Goal: Task Accomplishment & Management: Manage account settings

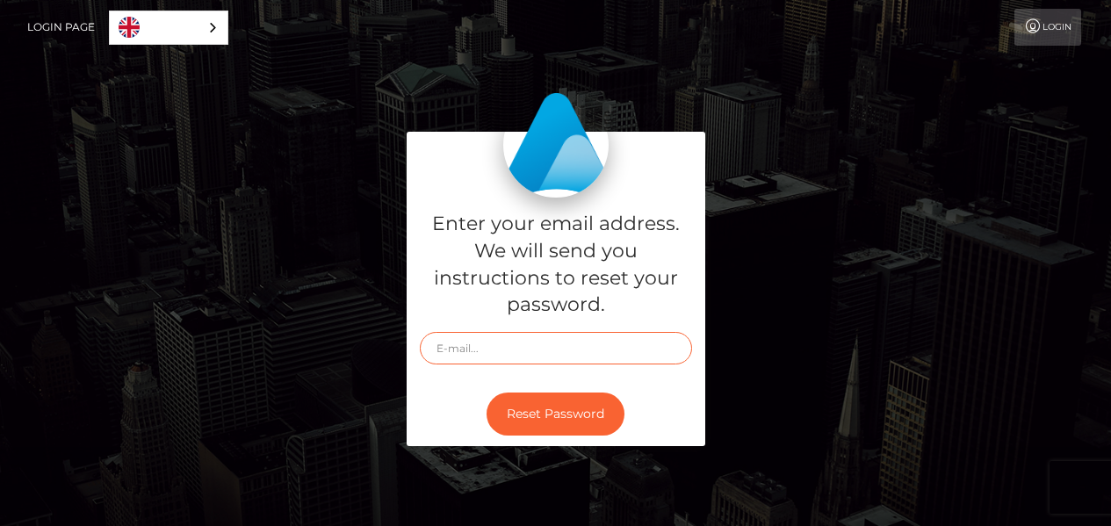
drag, startPoint x: 0, startPoint y: 0, endPoint x: 560, endPoint y: 362, distance: 667.0
click at [560, 362] on input "text" at bounding box center [556, 348] width 272 height 32
type input "c"
click at [206, 35] on link "English" at bounding box center [169, 27] width 118 height 32
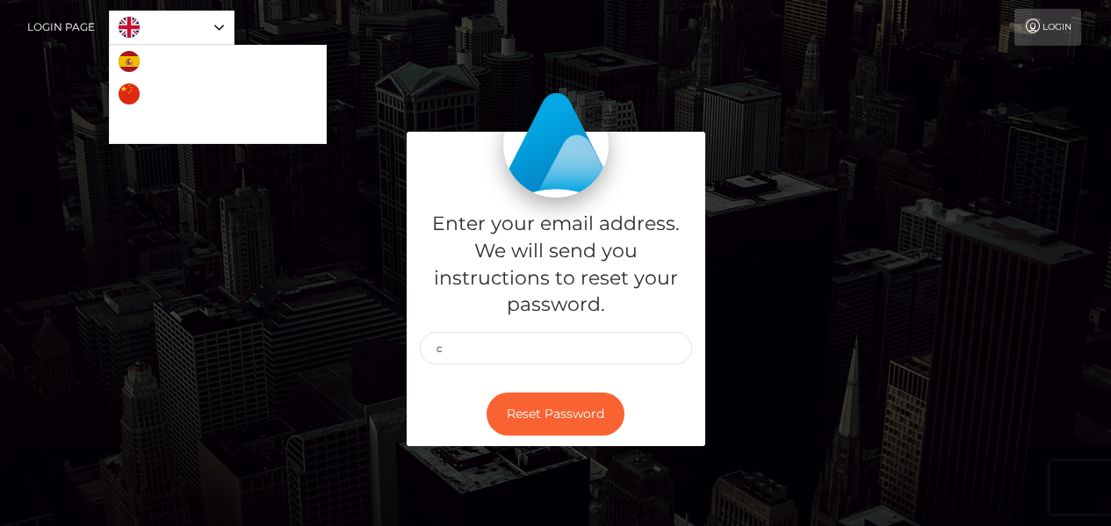
click at [206, 36] on link "English" at bounding box center [172, 27] width 124 height 32
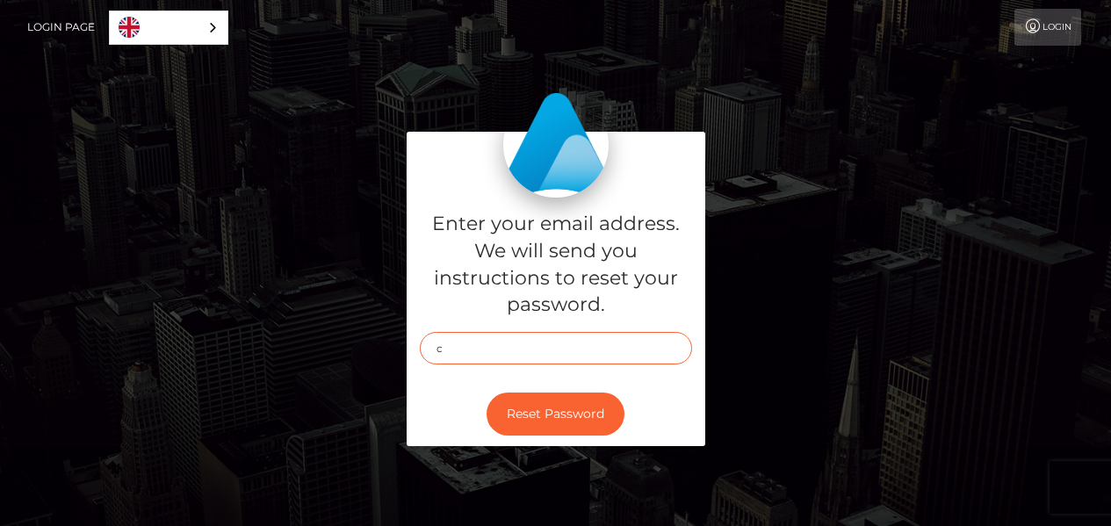
click at [516, 354] on input "c" at bounding box center [556, 348] width 272 height 32
type input "j"
type input "[EMAIL_ADDRESS][DOMAIN_NAME]"
click at [487, 393] on button "Reset Password" at bounding box center [556, 414] width 138 height 43
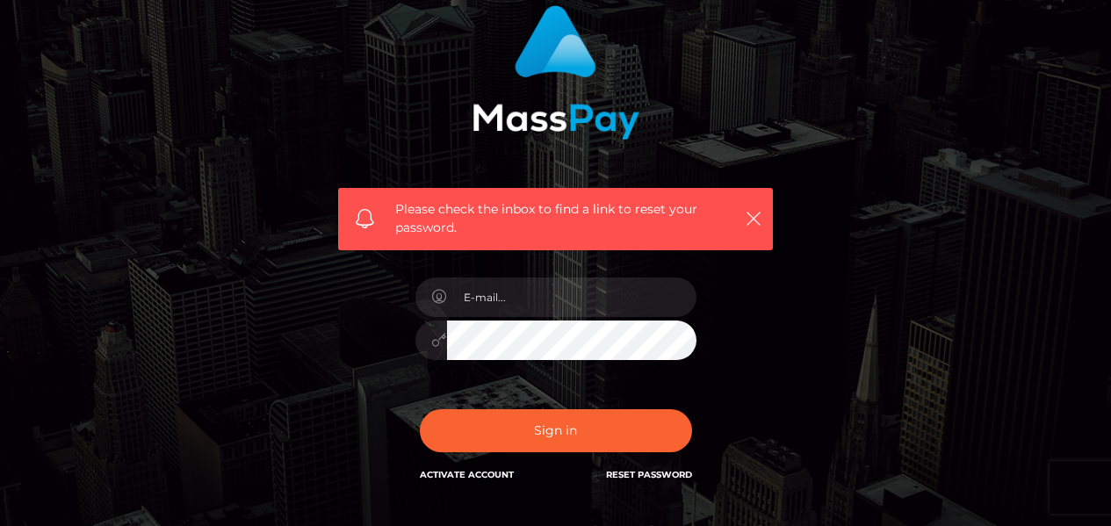
scroll to position [141, 0]
